Goal: Transaction & Acquisition: Purchase product/service

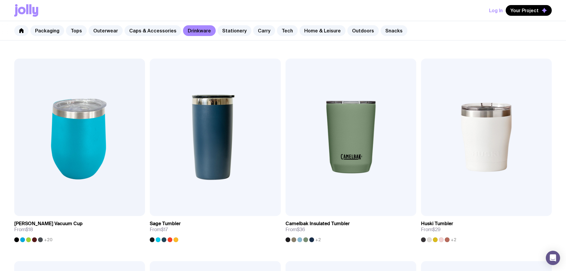
scroll to position [327, 0]
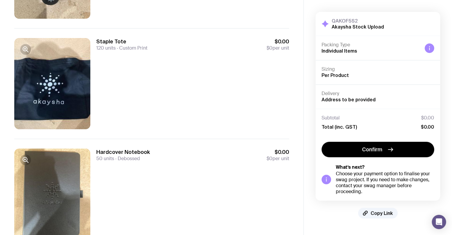
scroll to position [475, 0]
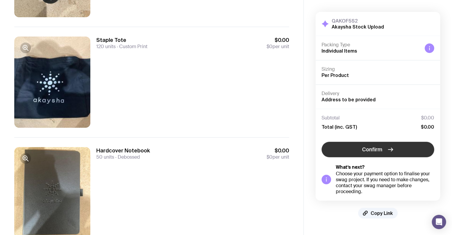
click at [383, 151] on button "Confirm" at bounding box center [377, 149] width 113 height 15
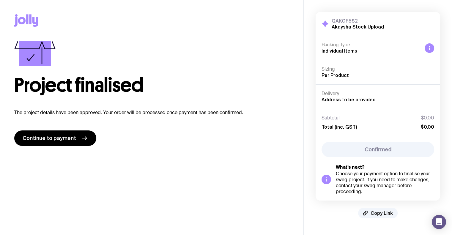
scroll to position [0, 0]
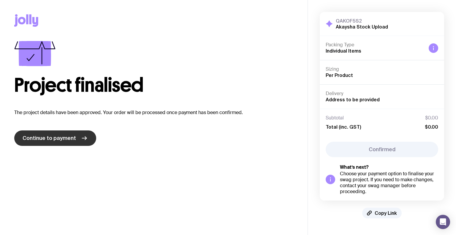
click at [67, 134] on link "Continue to payment" at bounding box center [55, 137] width 82 height 15
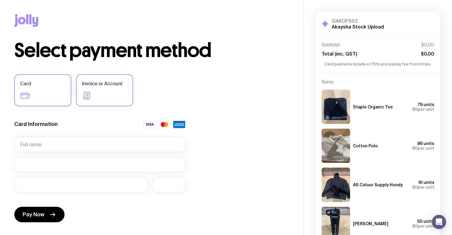
click at [94, 89] on label "Invoice or Account" at bounding box center [104, 90] width 57 height 32
click at [0, 0] on input "Invoice or Account" at bounding box center [0, 0] width 0 height 0
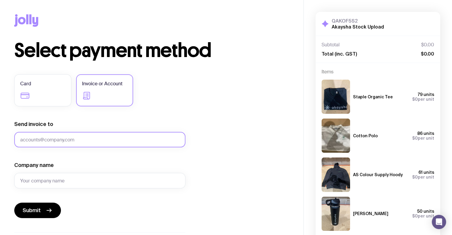
click at [63, 135] on input "Send invoice to" at bounding box center [99, 139] width 171 height 15
type input "conor@sendjolly.com.au"
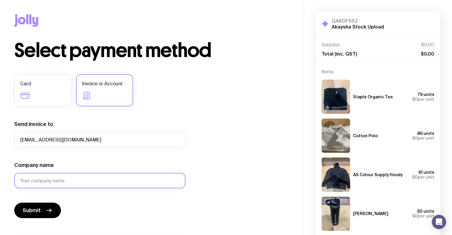
click at [59, 176] on input "Company name" at bounding box center [99, 180] width 171 height 15
type input "S"
type input "Jolly"
click at [39, 204] on button "Submit" at bounding box center [37, 210] width 47 height 15
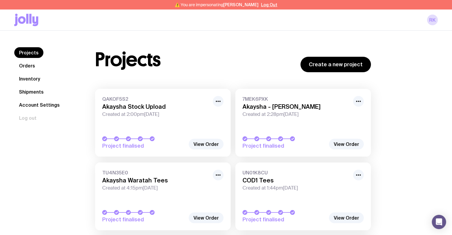
click at [28, 80] on link "Inventory" at bounding box center [29, 78] width 31 height 11
